Goal: Task Accomplishment & Management: Manage account settings

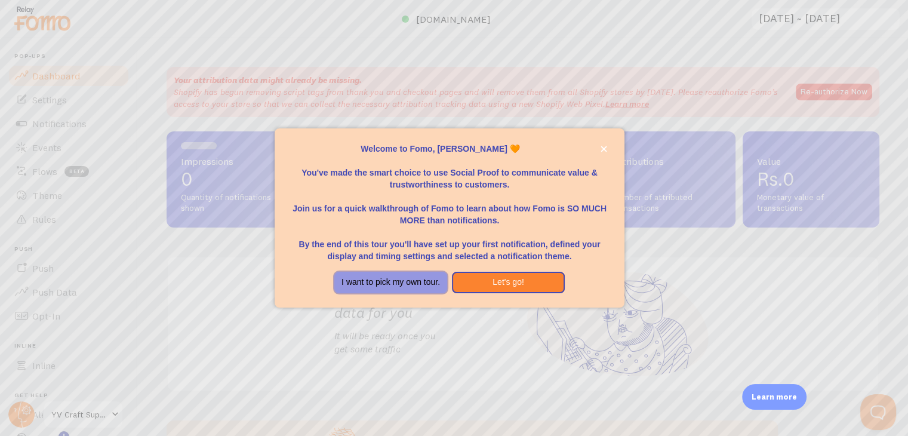
click at [401, 277] on button "I want to pick my own tour." at bounding box center [390, 282] width 113 height 21
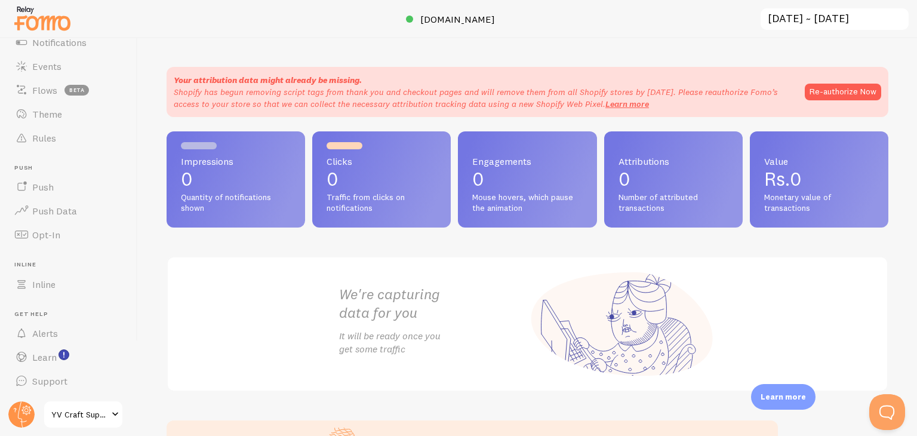
scroll to position [81, 0]
click at [843, 100] on button "Re-authorize Now" at bounding box center [842, 92] width 76 height 17
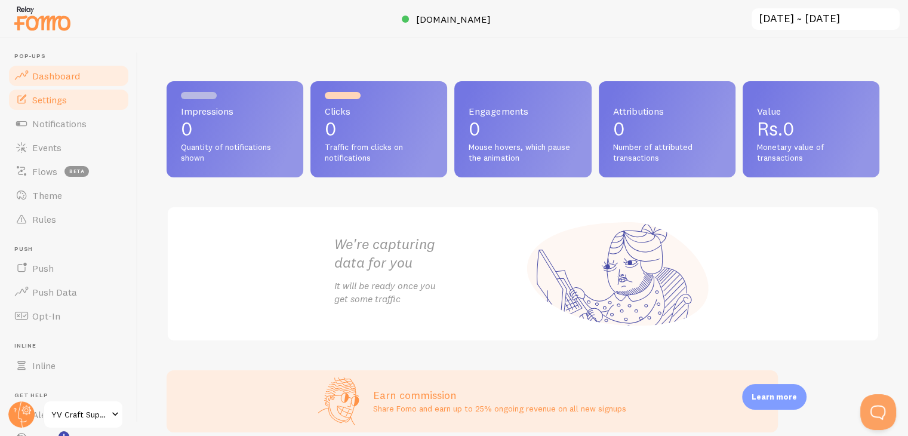
click at [76, 101] on link "Settings" at bounding box center [68, 100] width 123 height 24
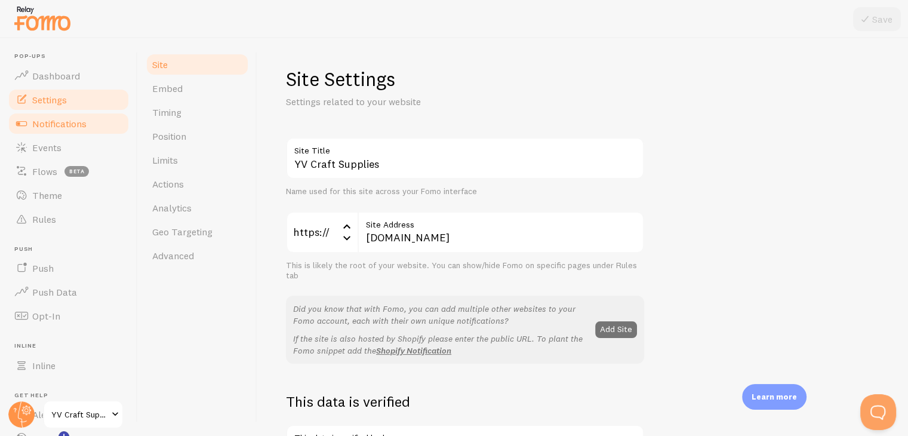
click at [78, 123] on span "Notifications" at bounding box center [59, 124] width 54 height 12
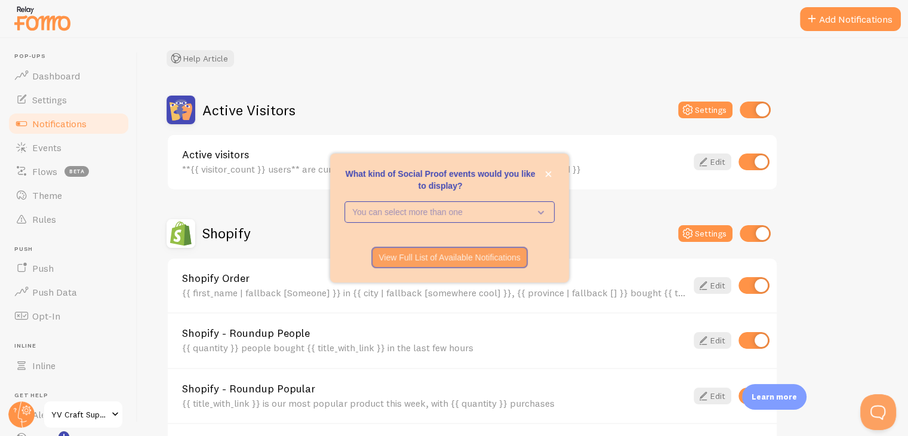
scroll to position [67, 0]
click at [551, 174] on icon "close," at bounding box center [548, 174] width 7 height 7
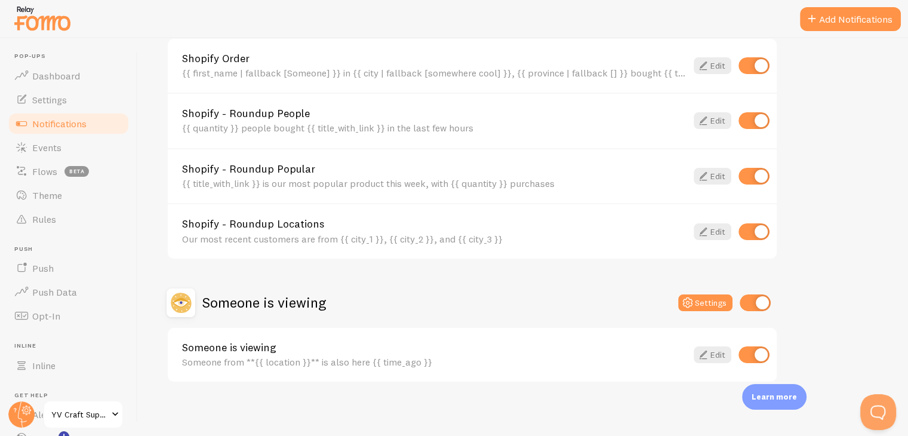
scroll to position [288, 0]
click at [29, 149] on link "Events" at bounding box center [68, 147] width 123 height 24
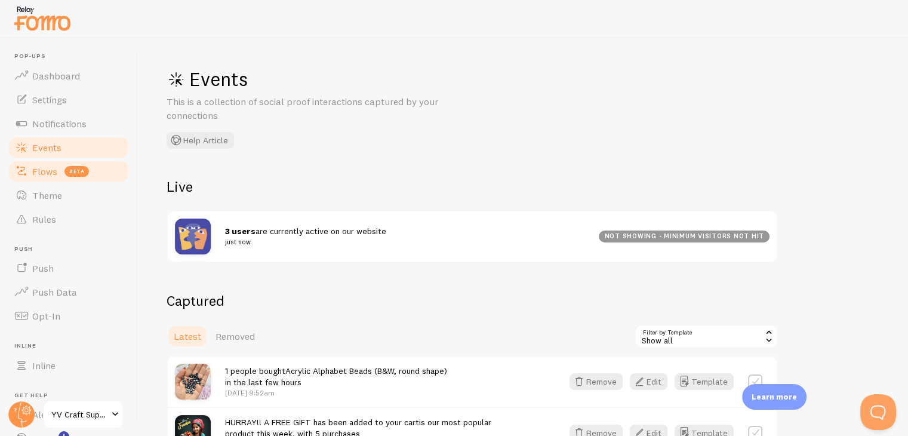
click at [51, 175] on span "Flows" at bounding box center [44, 171] width 25 height 12
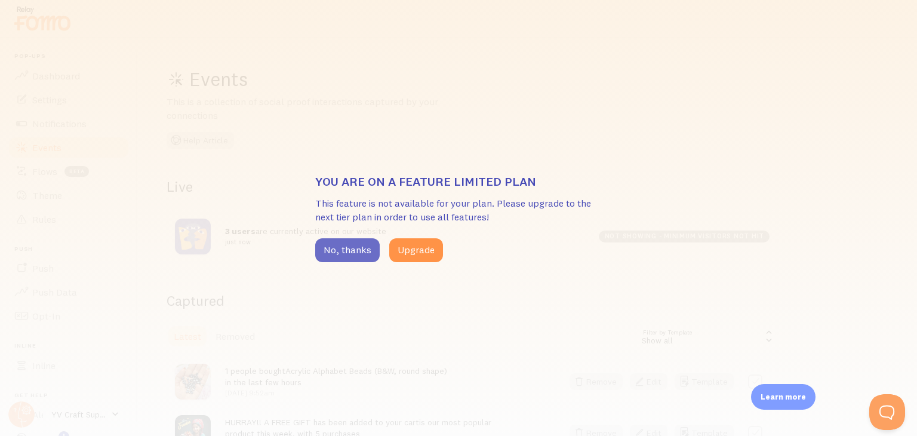
click at [331, 252] on button "No, thanks" at bounding box center [347, 250] width 64 height 24
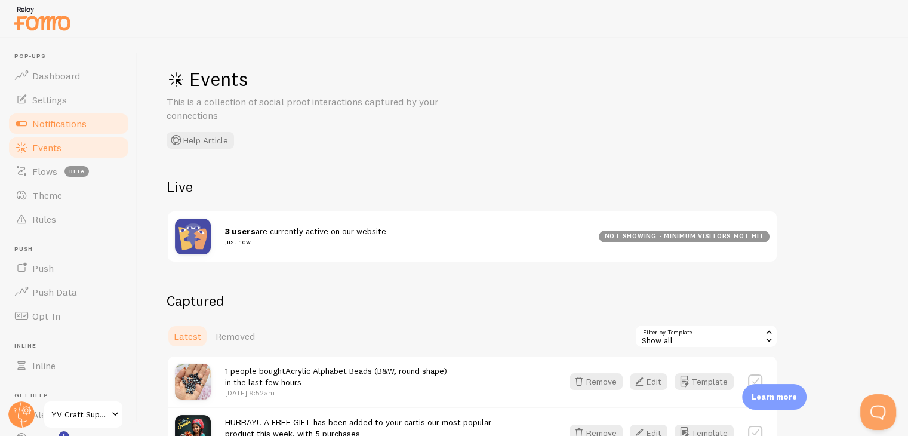
click at [90, 125] on link "Notifications" at bounding box center [68, 124] width 123 height 24
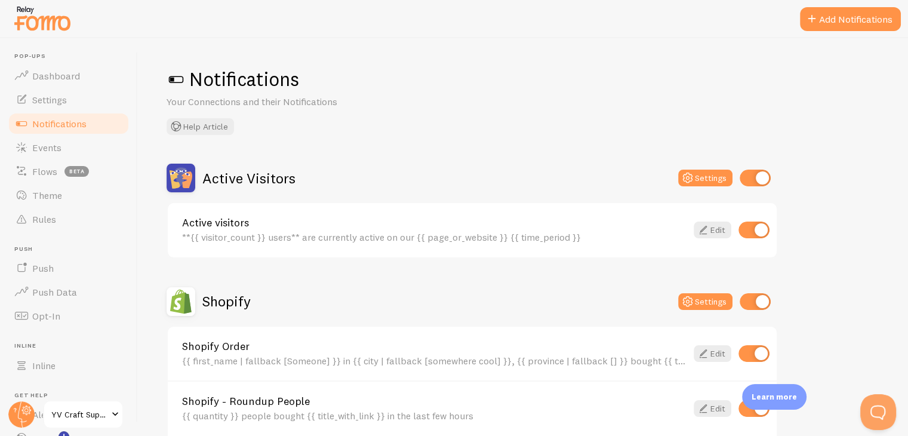
click at [170, 77] on span at bounding box center [175, 79] width 19 height 19
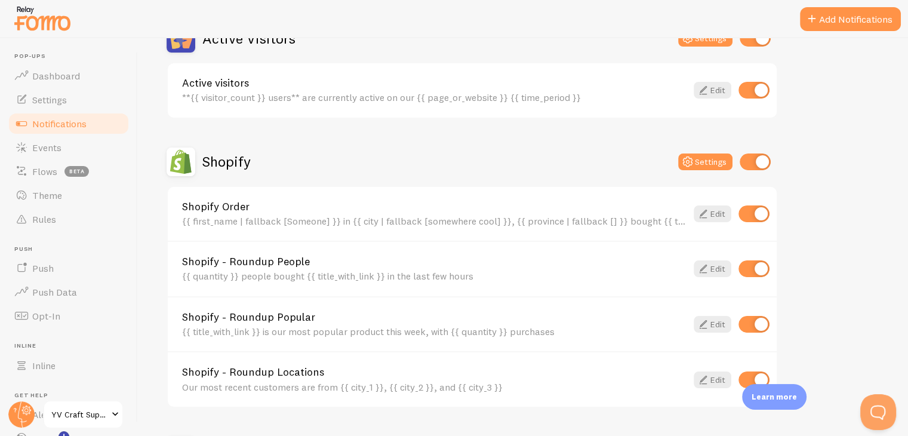
scroll to position [138, 0]
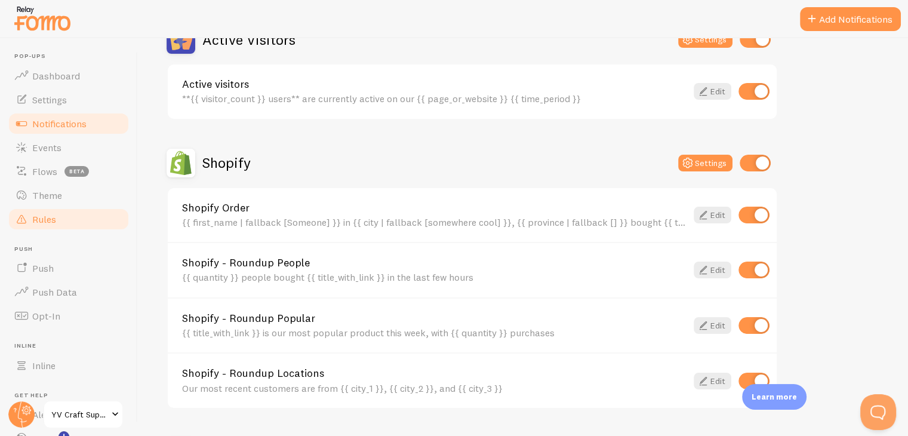
click at [59, 213] on link "Rules" at bounding box center [68, 219] width 123 height 24
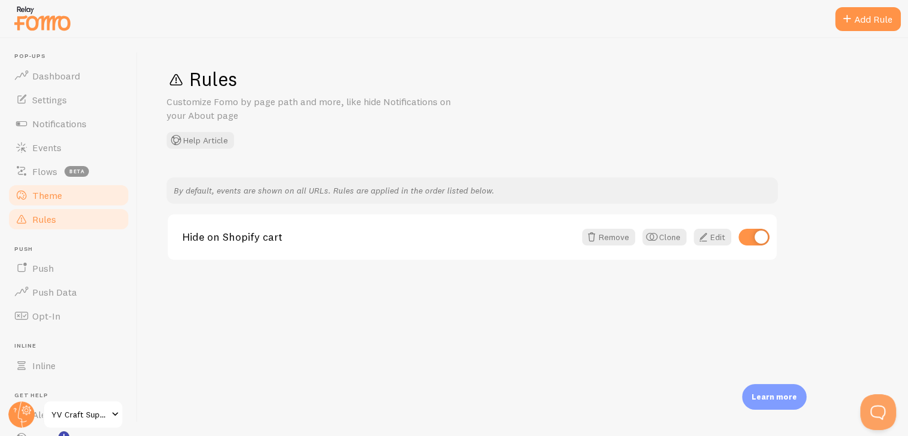
click at [66, 203] on link "Theme" at bounding box center [68, 195] width 123 height 24
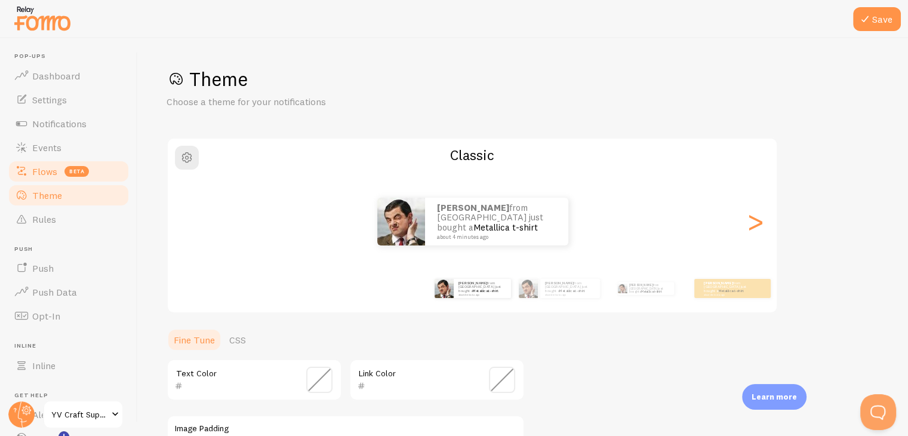
click at [75, 163] on link "Flows beta" at bounding box center [68, 171] width 123 height 24
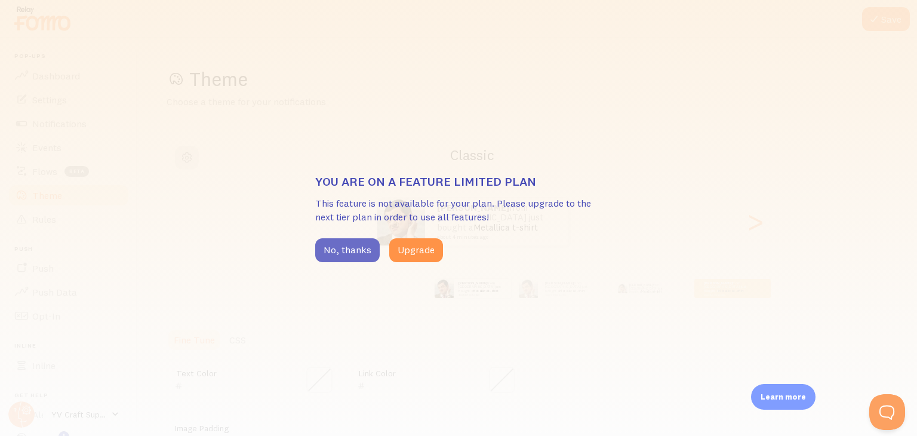
click at [333, 245] on button "No, thanks" at bounding box center [347, 250] width 64 height 24
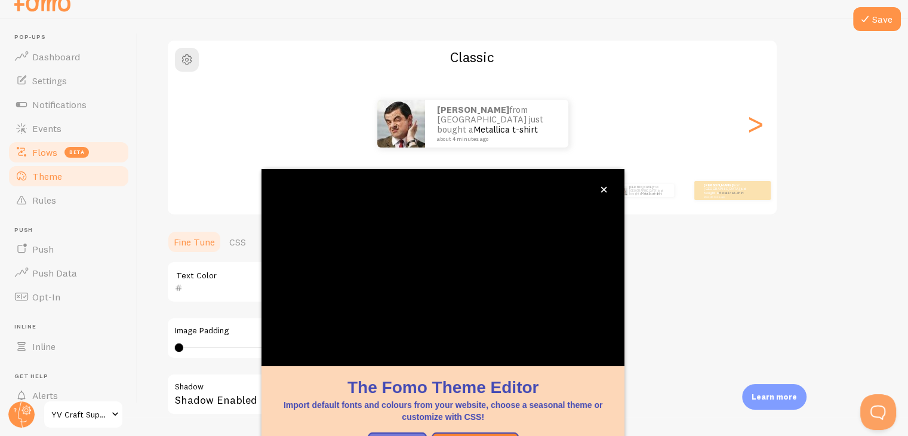
scroll to position [102, 0]
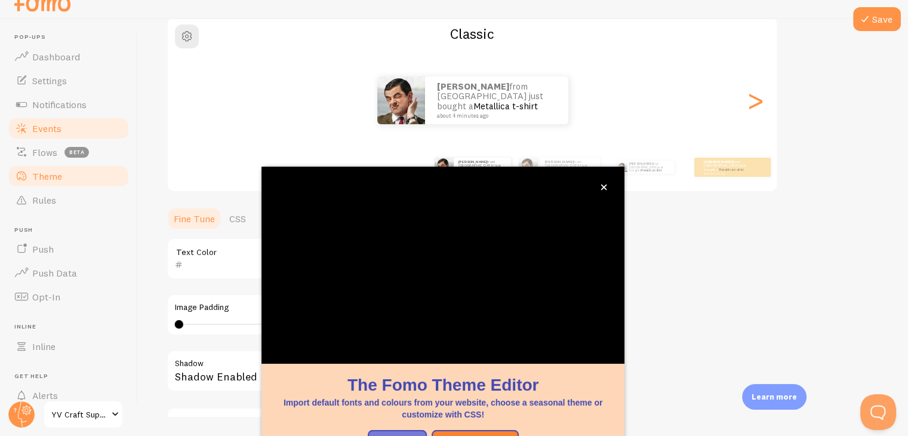
click at [88, 136] on link "Events" at bounding box center [68, 128] width 123 height 24
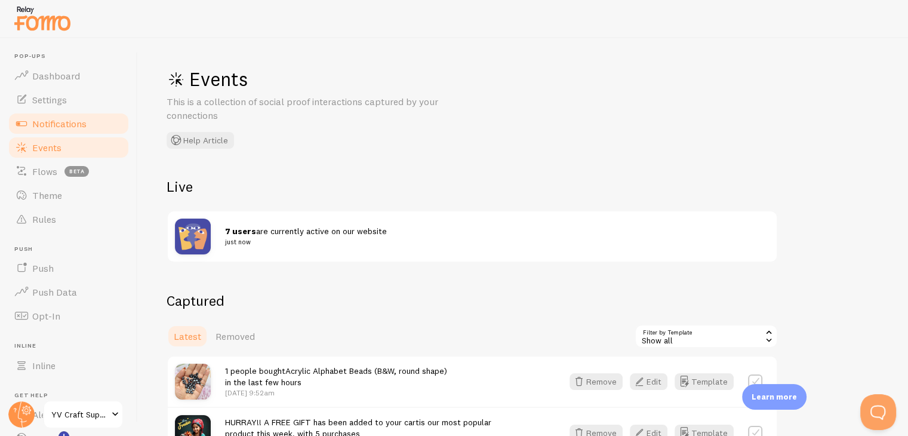
click at [76, 115] on link "Notifications" at bounding box center [68, 124] width 123 height 24
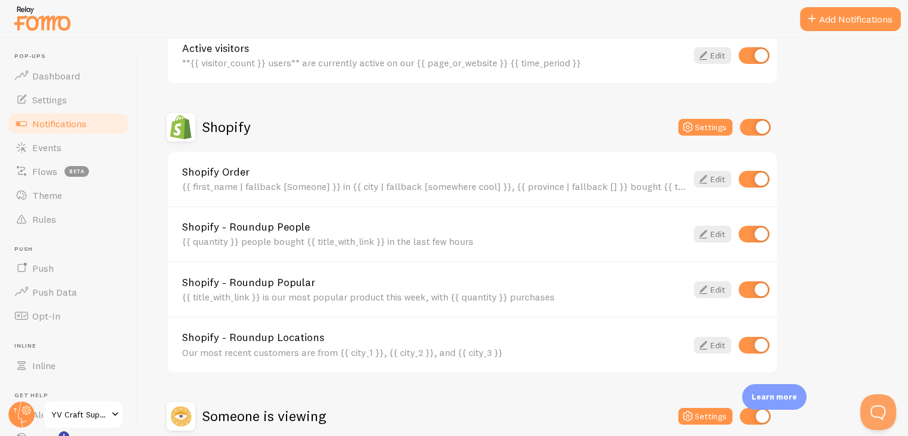
scroll to position [174, 0]
click at [752, 175] on input "checkbox" at bounding box center [753, 179] width 31 height 17
checkbox input "false"
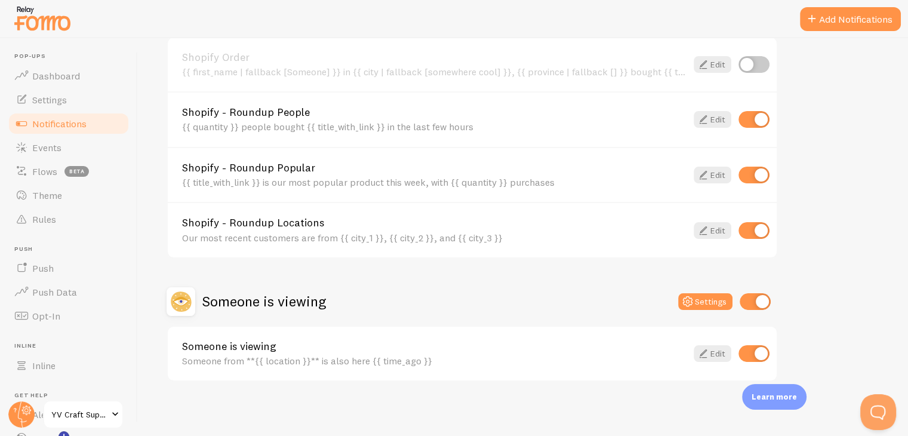
scroll to position [288, 0]
click at [745, 354] on input "checkbox" at bounding box center [753, 354] width 31 height 17
checkbox input "false"
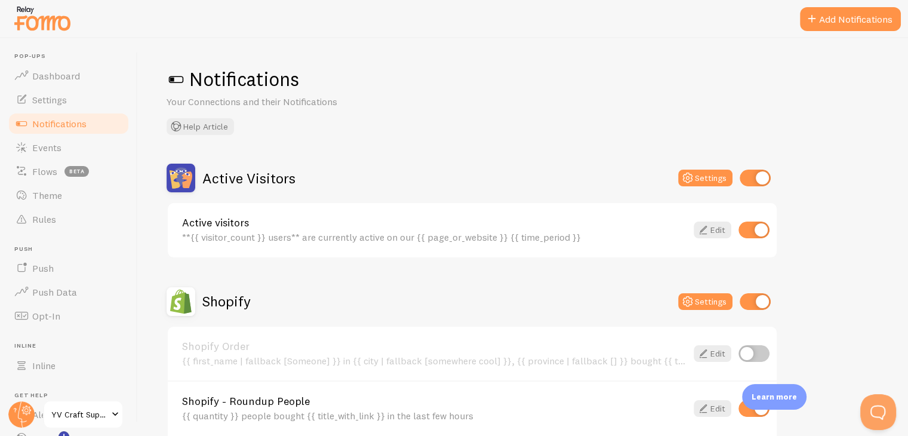
scroll to position [2, 0]
click at [100, 97] on link "Settings" at bounding box center [68, 97] width 123 height 24
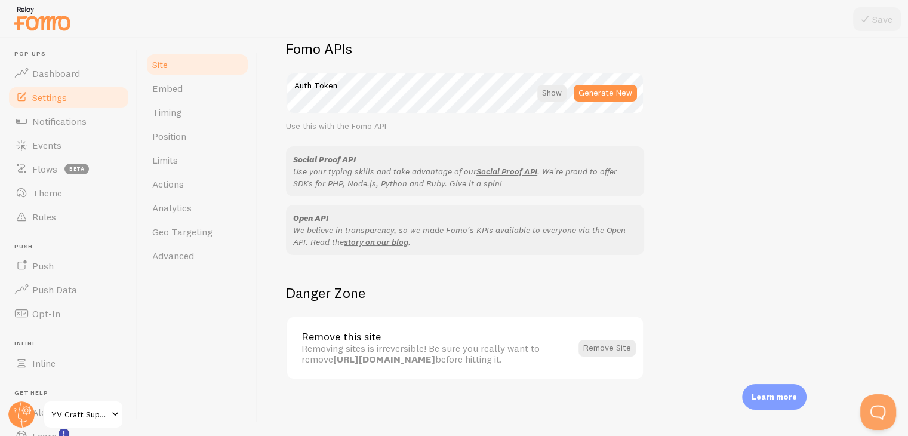
scroll to position [690, 0]
click at [161, 259] on span "Advanced" at bounding box center [173, 255] width 42 height 12
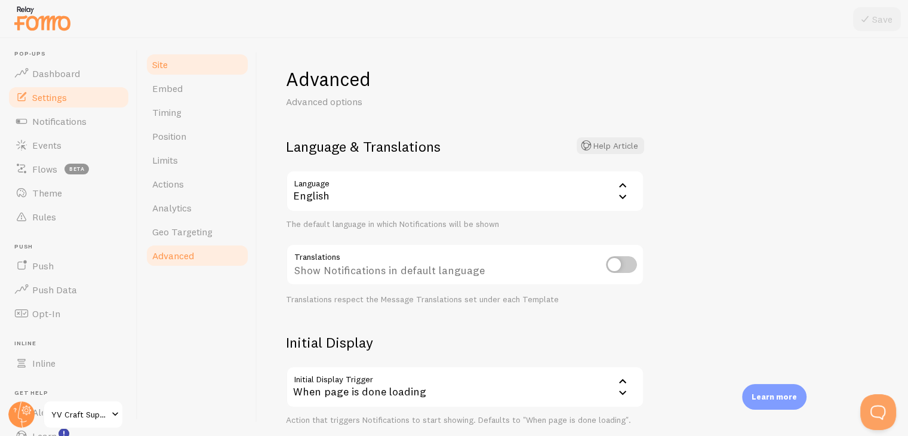
click at [178, 69] on link "Site" at bounding box center [197, 65] width 104 height 24
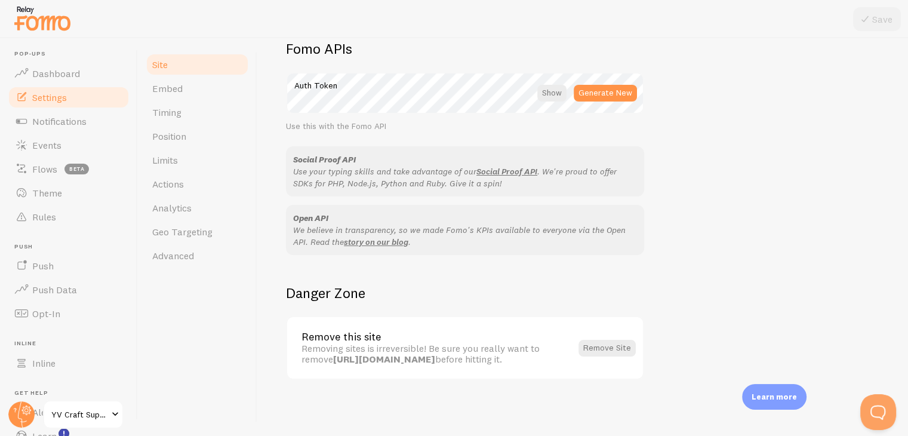
scroll to position [10, 0]
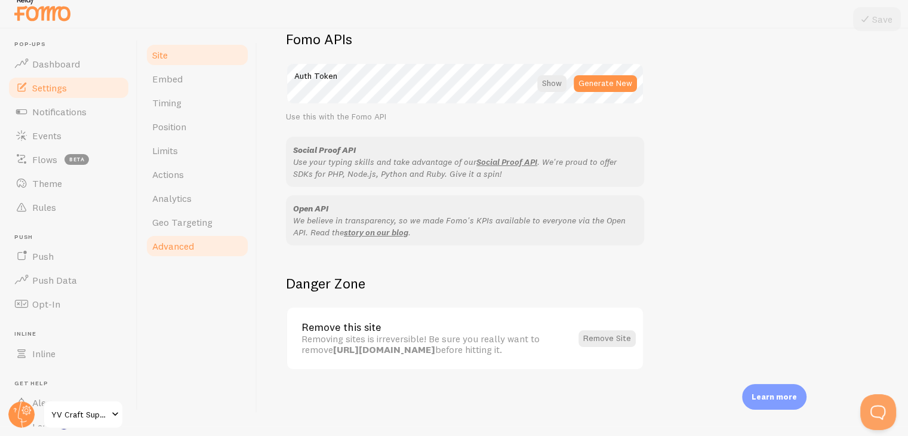
click at [181, 250] on span "Advanced" at bounding box center [173, 246] width 42 height 12
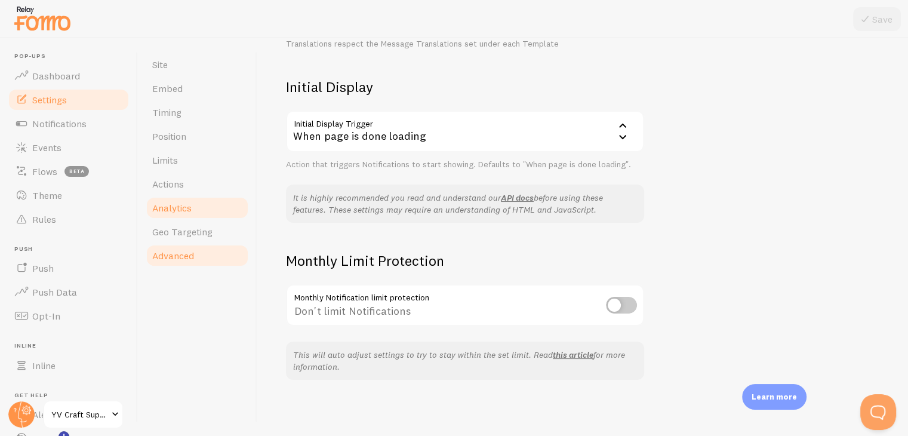
click at [195, 199] on link "Analytics" at bounding box center [197, 208] width 104 height 24
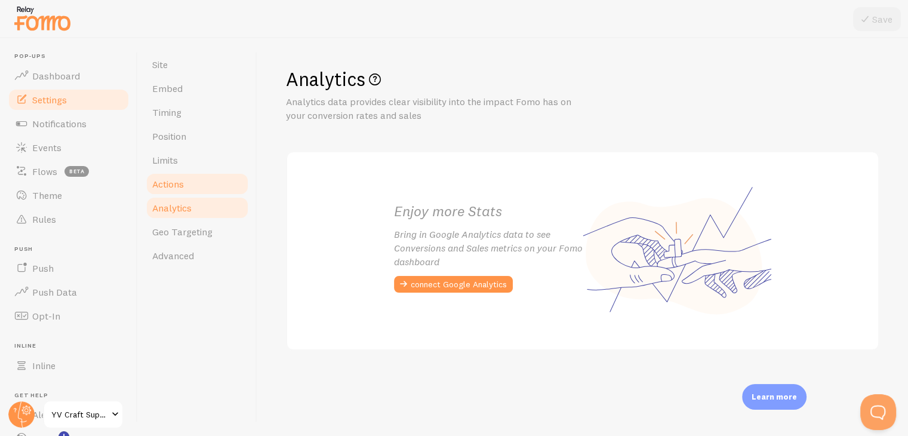
click at [202, 184] on link "Actions" at bounding box center [197, 184] width 104 height 24
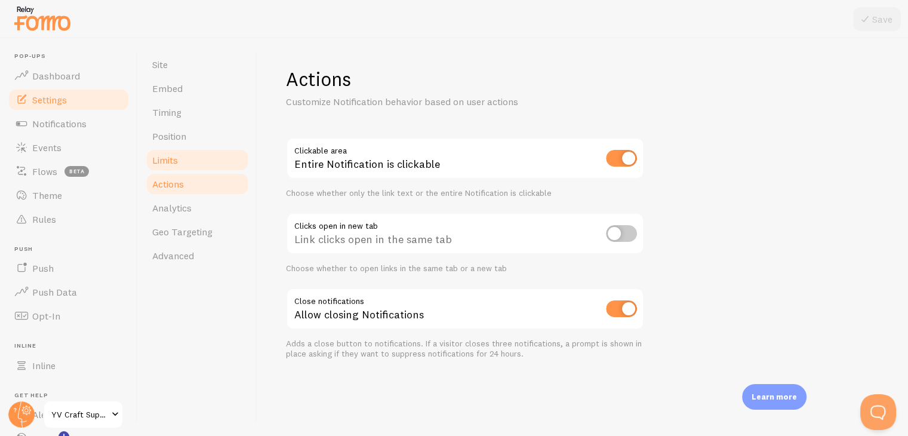
click at [199, 167] on link "Limits" at bounding box center [197, 160] width 104 height 24
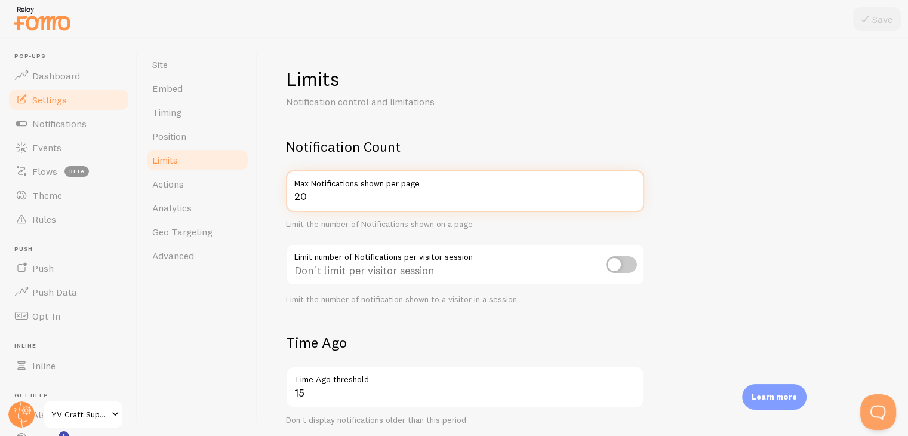
click at [342, 199] on input "20" at bounding box center [465, 191] width 358 height 42
type input "2"
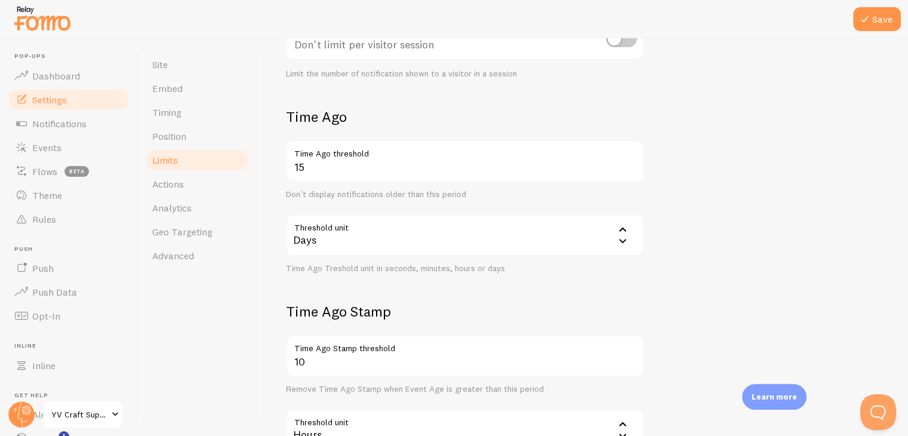
scroll to position [291, 0]
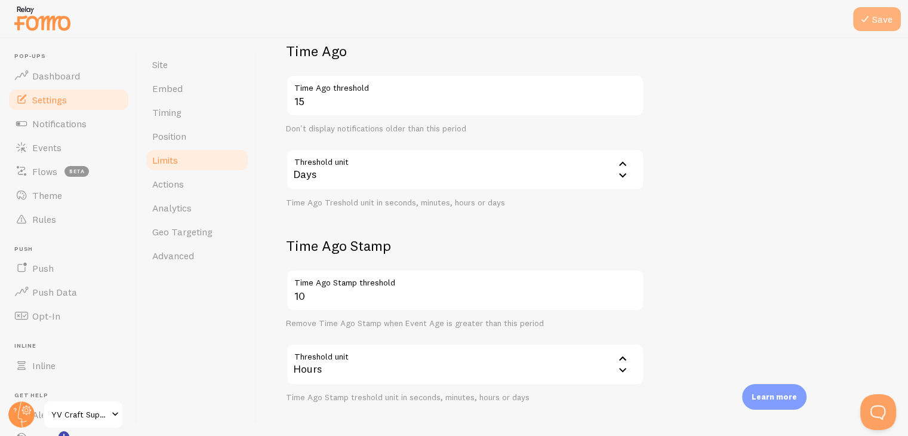
type input "5"
click at [857, 14] on button "Save" at bounding box center [877, 19] width 48 height 24
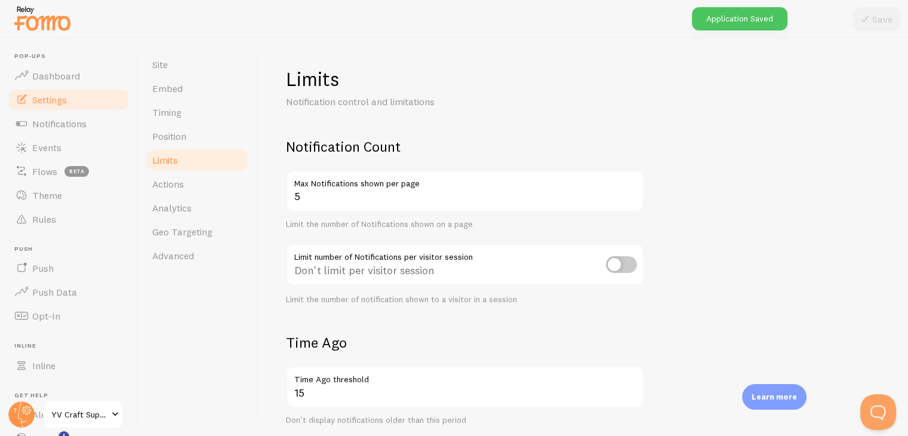
scroll to position [1, 0]
click at [179, 124] on link "Position" at bounding box center [197, 136] width 104 height 24
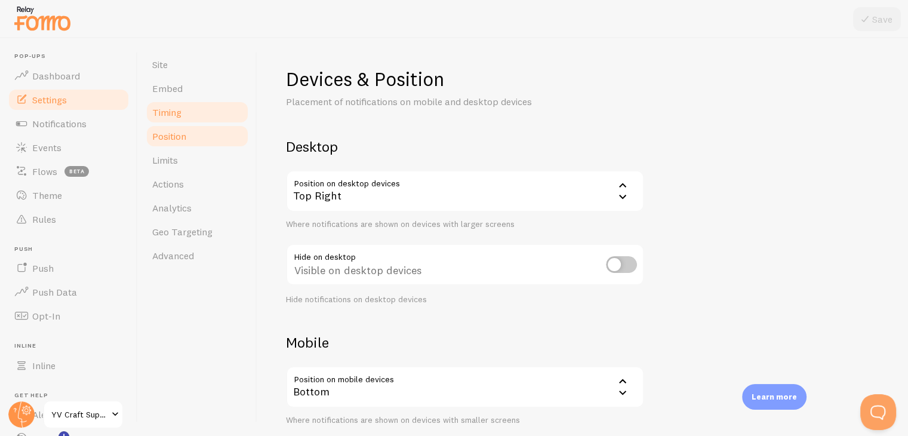
click at [181, 110] on link "Timing" at bounding box center [197, 112] width 104 height 24
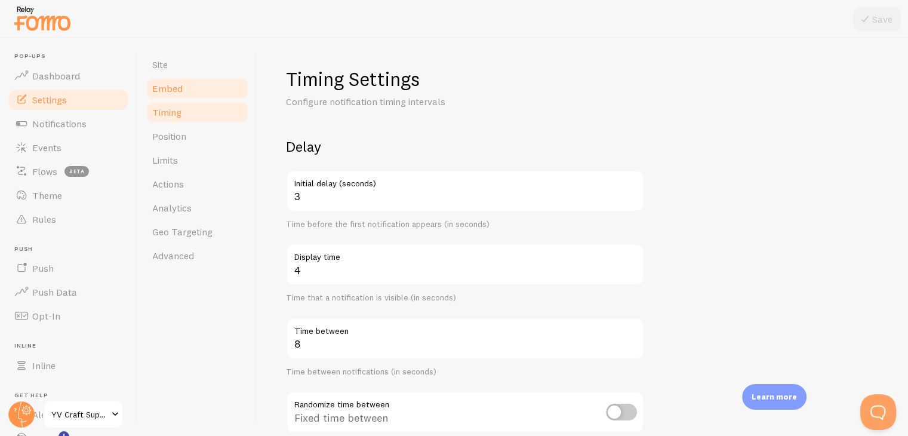
click at [190, 94] on link "Embed" at bounding box center [197, 88] width 104 height 24
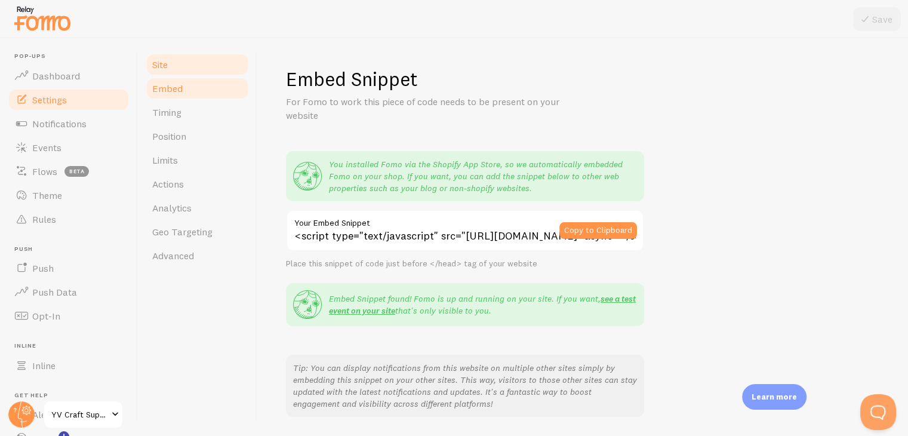
click at [178, 58] on link "Site" at bounding box center [197, 65] width 104 height 24
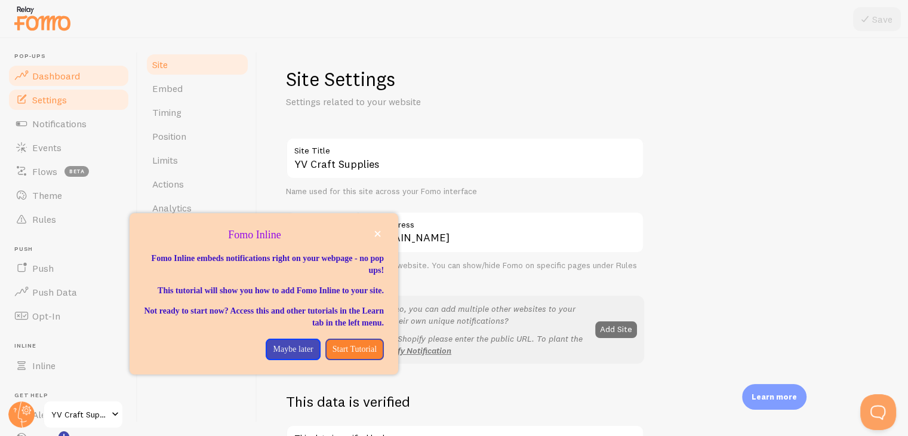
click at [34, 86] on link "Dashboard" at bounding box center [68, 76] width 123 height 24
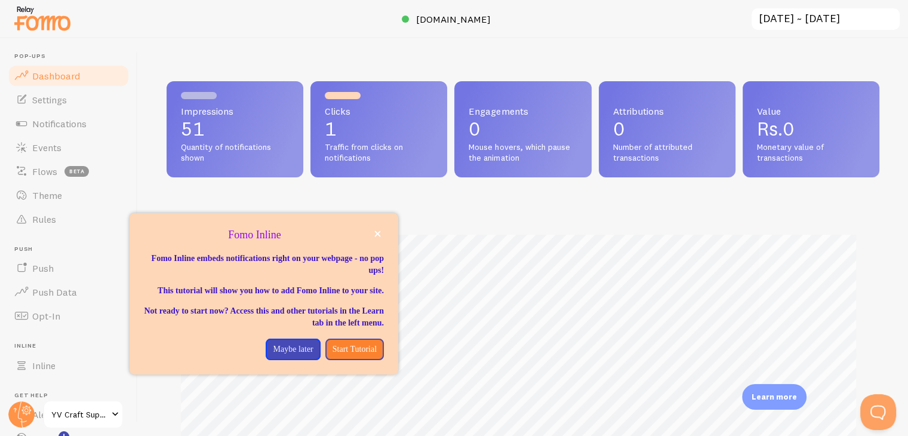
scroll to position [313, 703]
click at [384, 235] on div "Fomo Inline" at bounding box center [263, 235] width 269 height 16
click at [379, 234] on icon "close," at bounding box center [377, 233] width 7 height 7
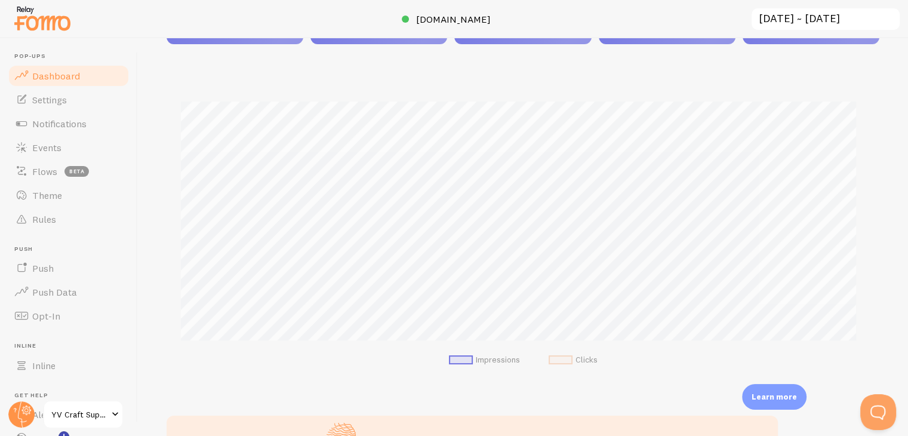
scroll to position [0, 0]
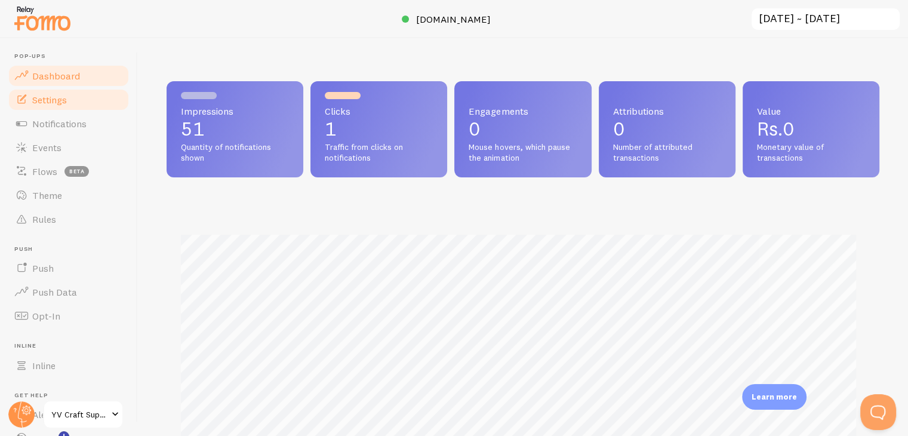
click at [72, 107] on link "Settings" at bounding box center [68, 100] width 123 height 24
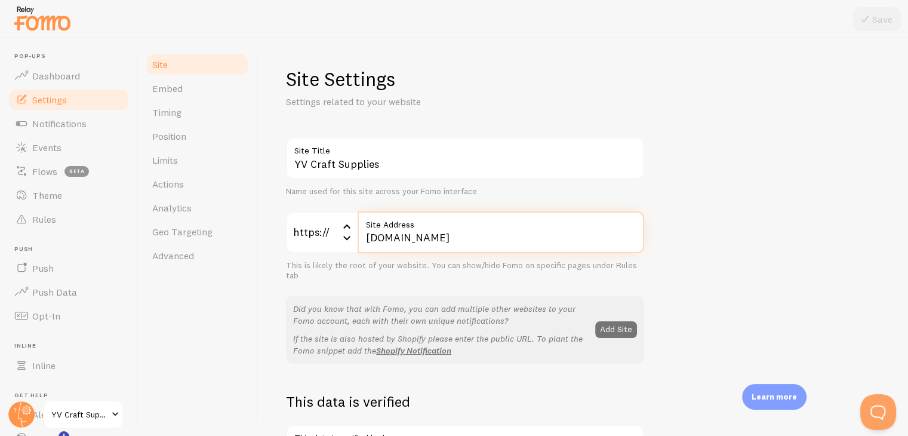
click at [358, 245] on input "[DOMAIN_NAME]" at bounding box center [500, 232] width 286 height 42
click at [343, 238] on icon at bounding box center [347, 237] width 14 height 14
click at [446, 246] on input "[DOMAIN_NAME]" at bounding box center [500, 232] width 286 height 42
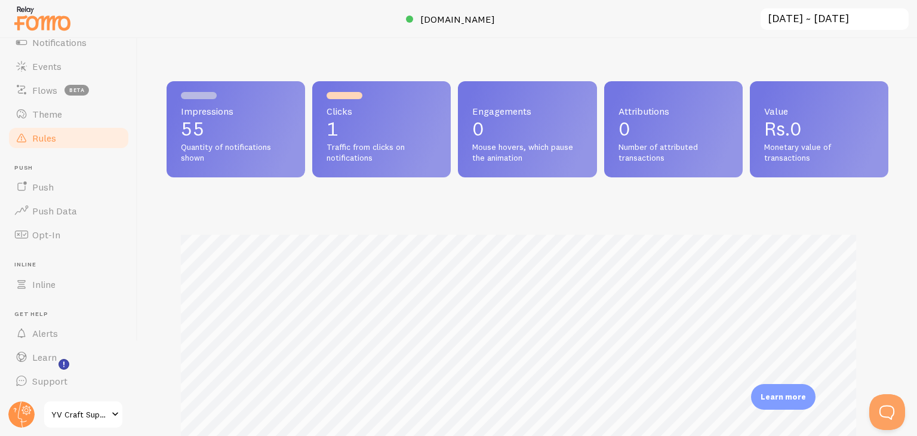
scroll to position [313, 712]
click at [103, 409] on span "YV Craft Supplies" at bounding box center [79, 414] width 57 height 14
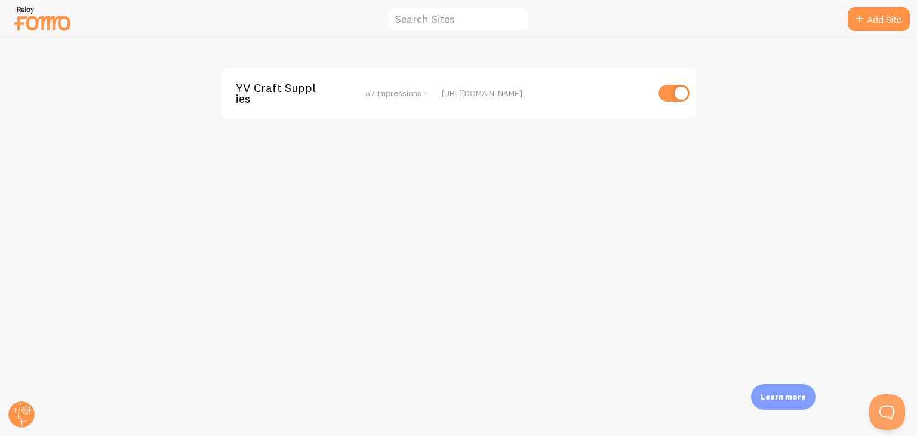
click at [666, 97] on input "checkbox" at bounding box center [673, 93] width 31 height 17
checkbox input "false"
